Goal: Navigation & Orientation: Find specific page/section

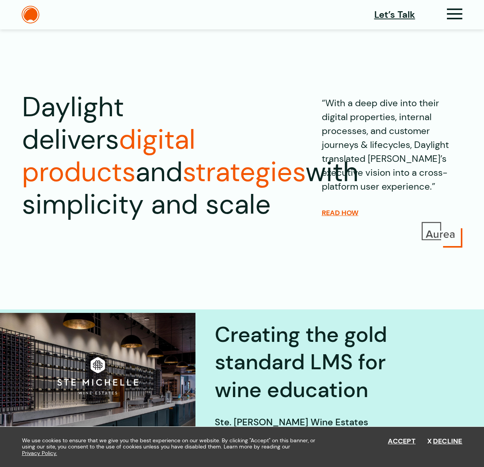
scroll to position [25, 0]
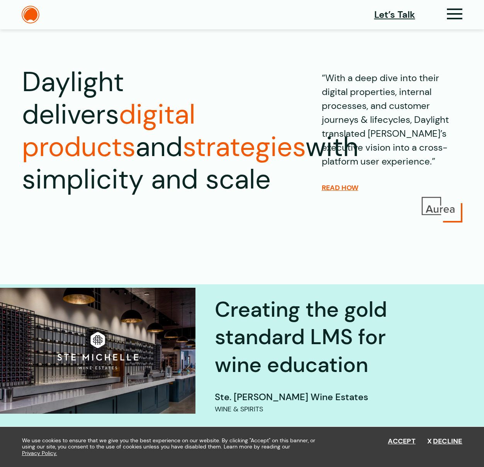
click at [403, 436] on div "We use cookies to ensure that we give you the best experience on our website. B…" at bounding box center [242, 447] width 464 height 40
click at [400, 442] on button "Accept" at bounding box center [402, 441] width 28 height 9
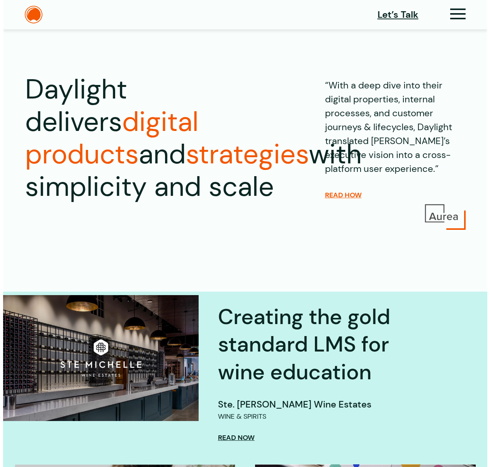
scroll to position [0, 0]
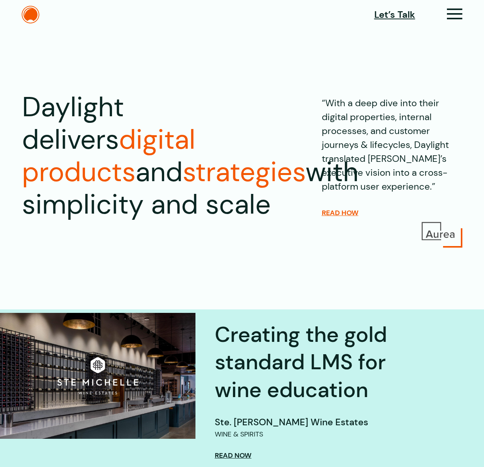
click at [443, 14] on div "Let’s Talk" at bounding box center [418, 15] width 88 height 16
click at [448, 15] on icon at bounding box center [455, 17] width 16 height 8
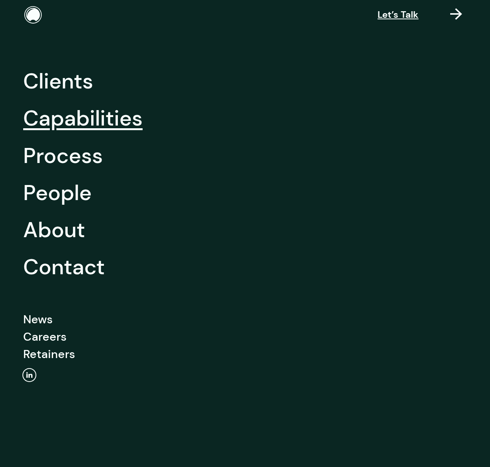
click at [65, 105] on link "Capabilities" at bounding box center [82, 118] width 119 height 37
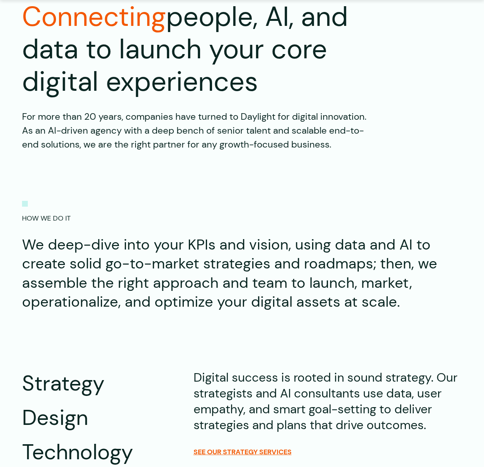
scroll to position [99, 0]
